Goal: Complete application form

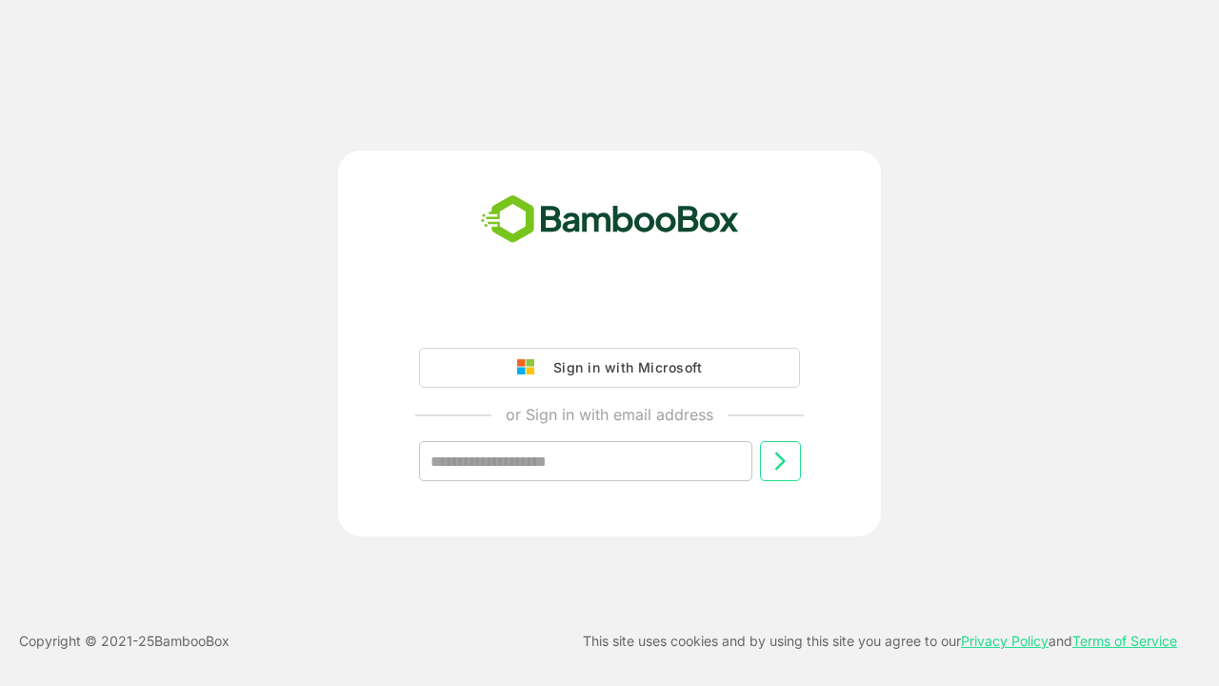
type input "**********"
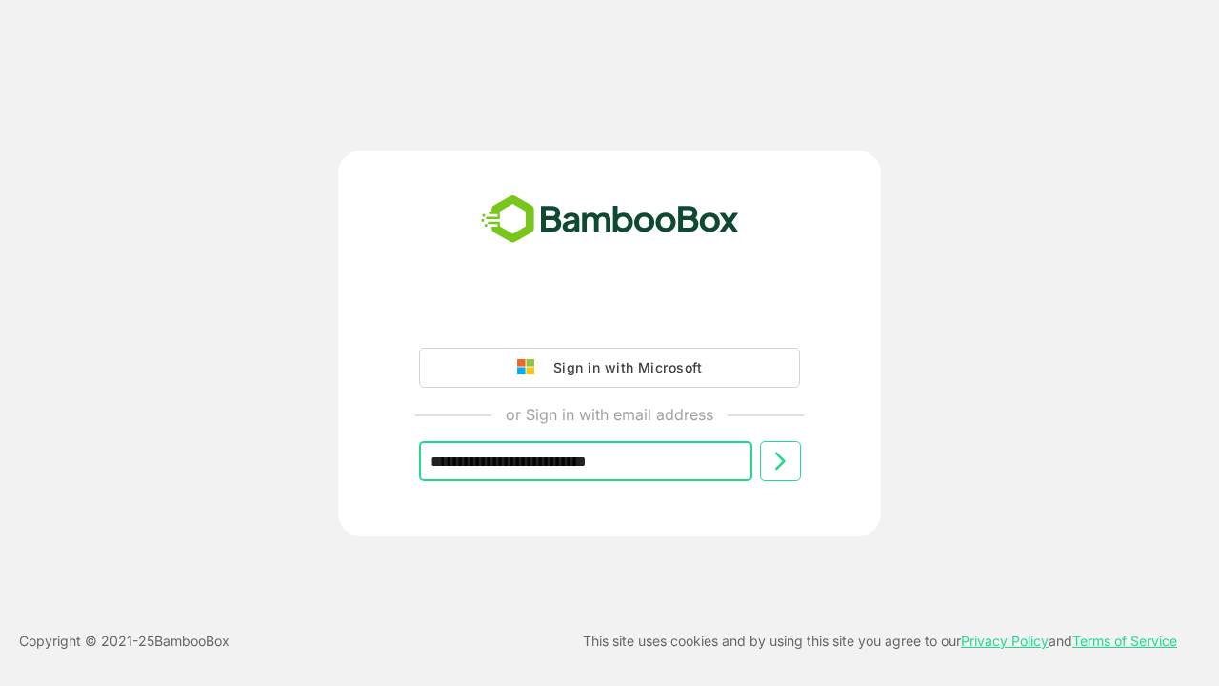
click at [780, 461] on icon at bounding box center [780, 461] width 23 height 23
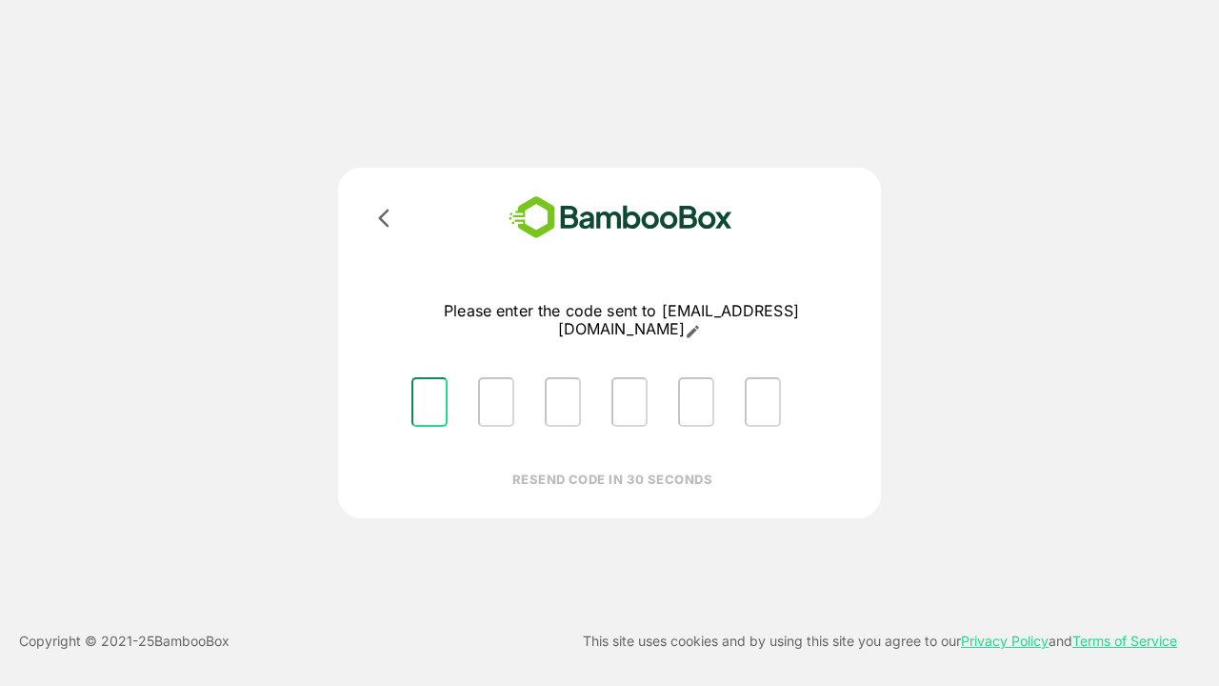
type input "*"
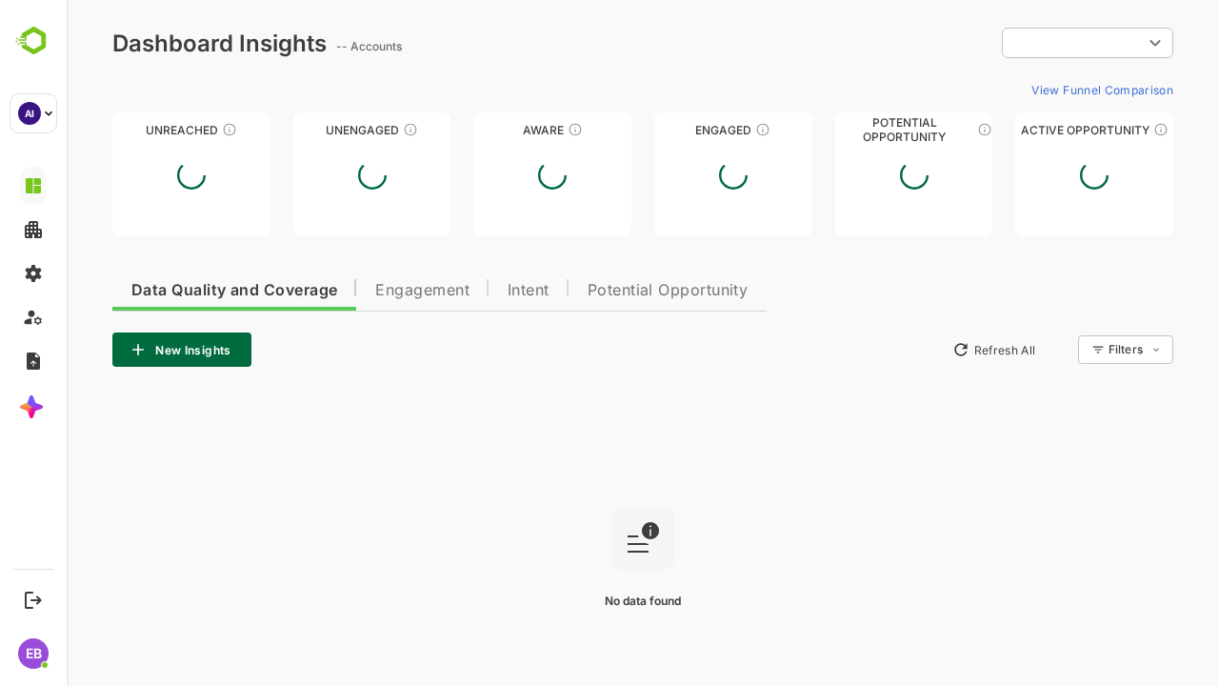
type input "**********"
